Goal: Find specific page/section

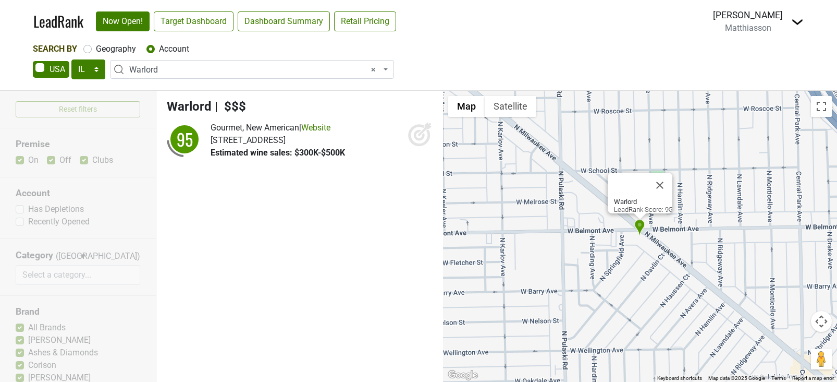
select select "IL"
select select "124005368"
select select
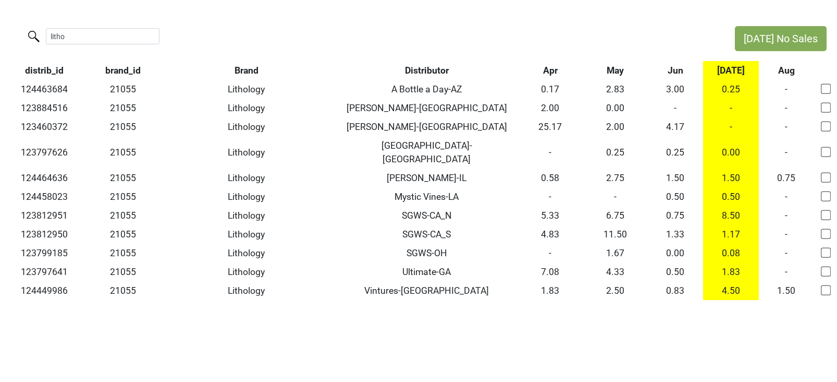
drag, startPoint x: 84, startPoint y: 36, endPoint x: 4, endPoint y: 33, distance: 80.8
click at [4, 33] on div "litho" at bounding box center [362, 37] width 724 height 22
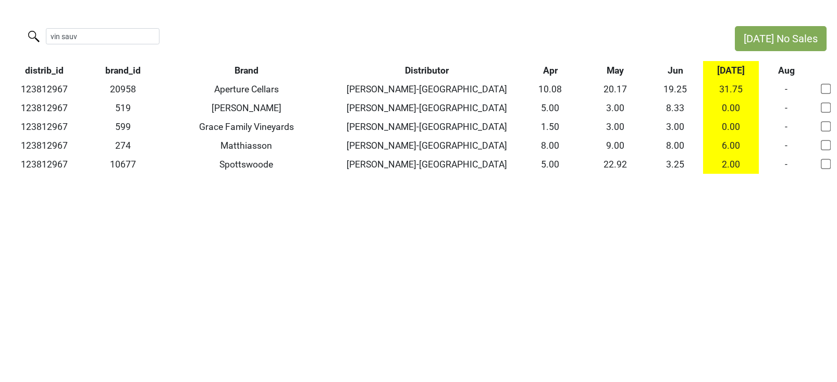
type input "vin sauv"
